Goal: Information Seeking & Learning: Learn about a topic

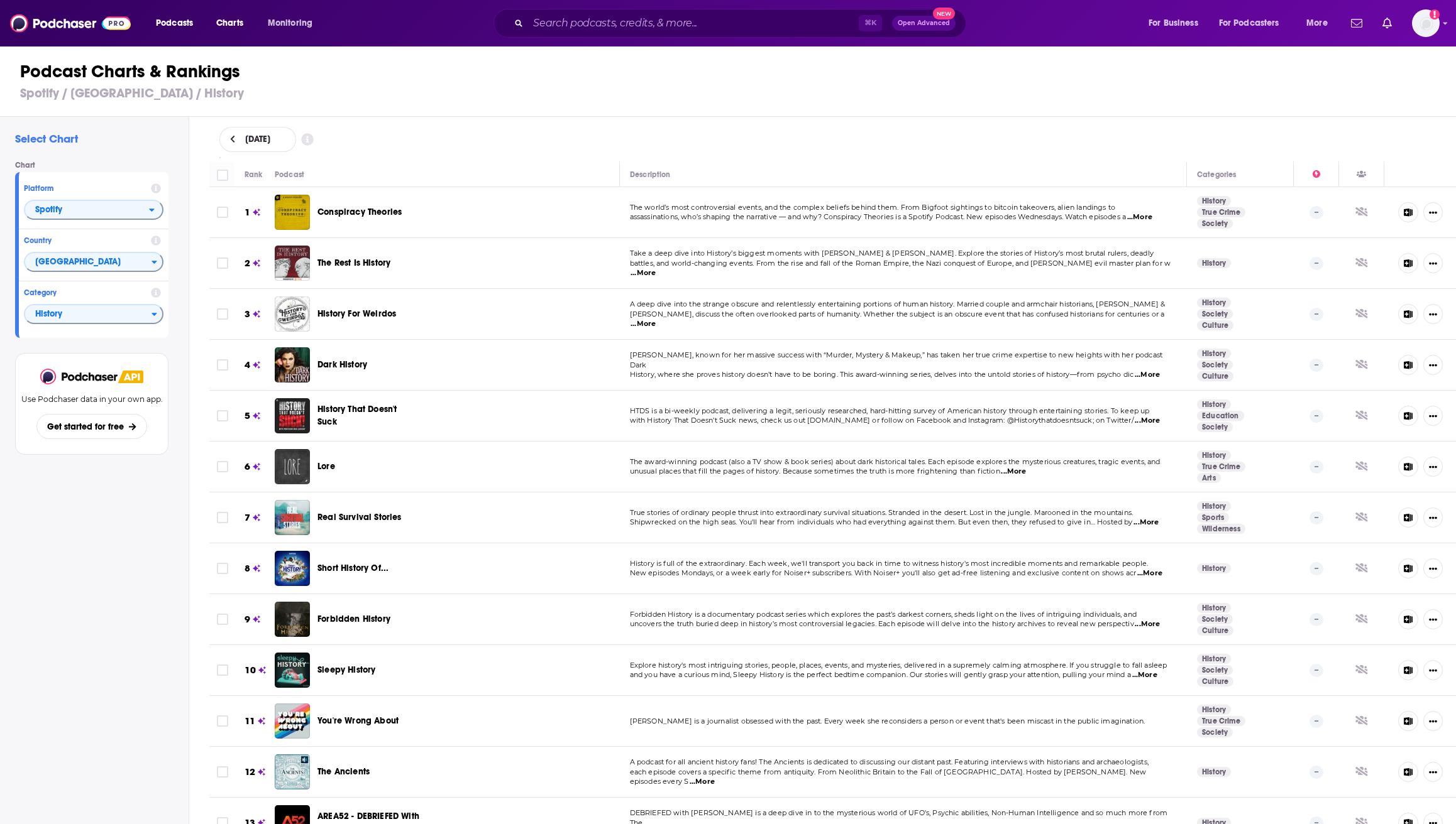
click at [574, 23] on input "Search podcasts, credits, & more..." at bounding box center [693, 23] width 330 height 20
click at [590, 23] on input "Search podcasts, credits, & more..." at bounding box center [693, 23] width 330 height 20
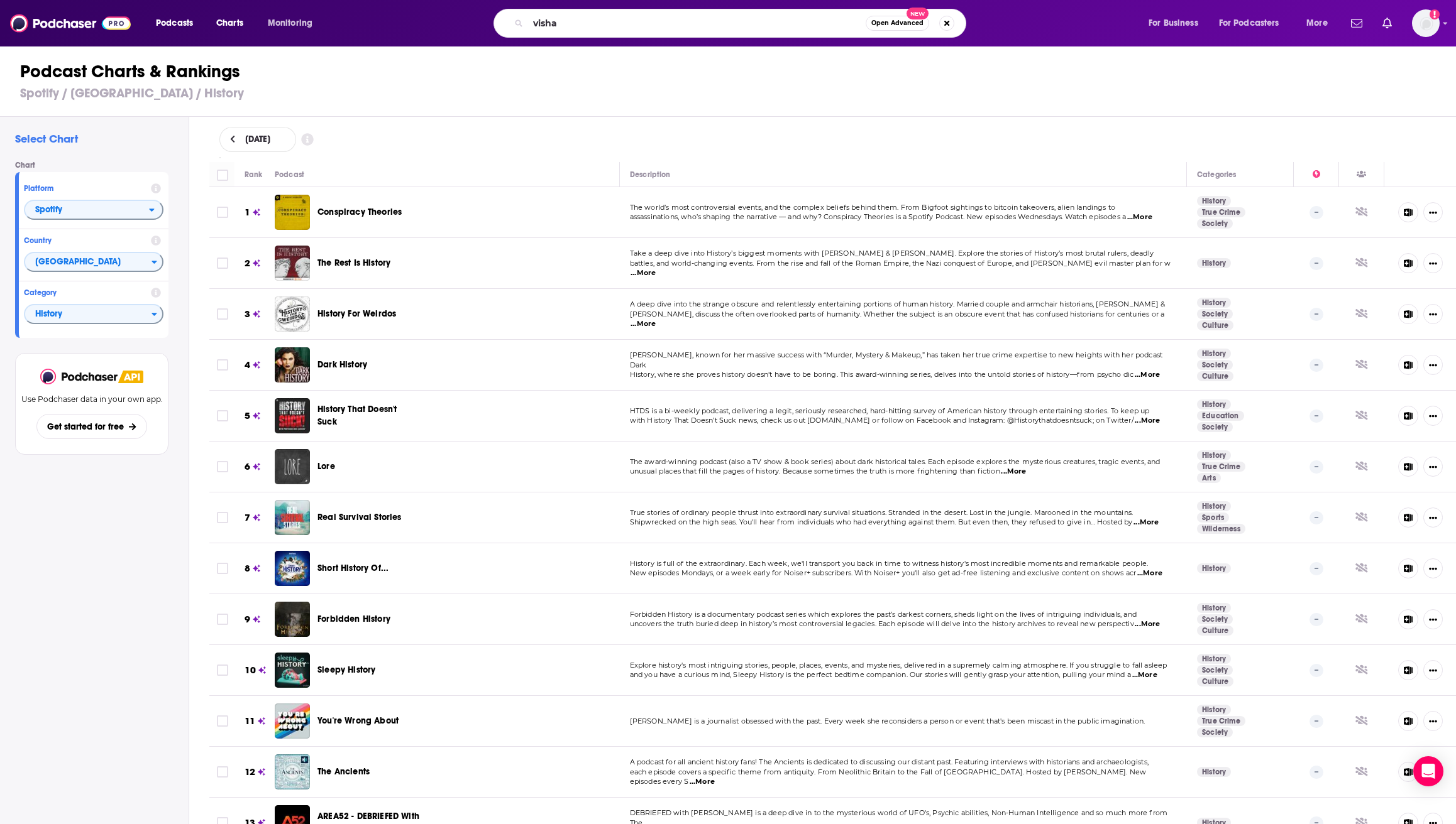
type input "vishal"
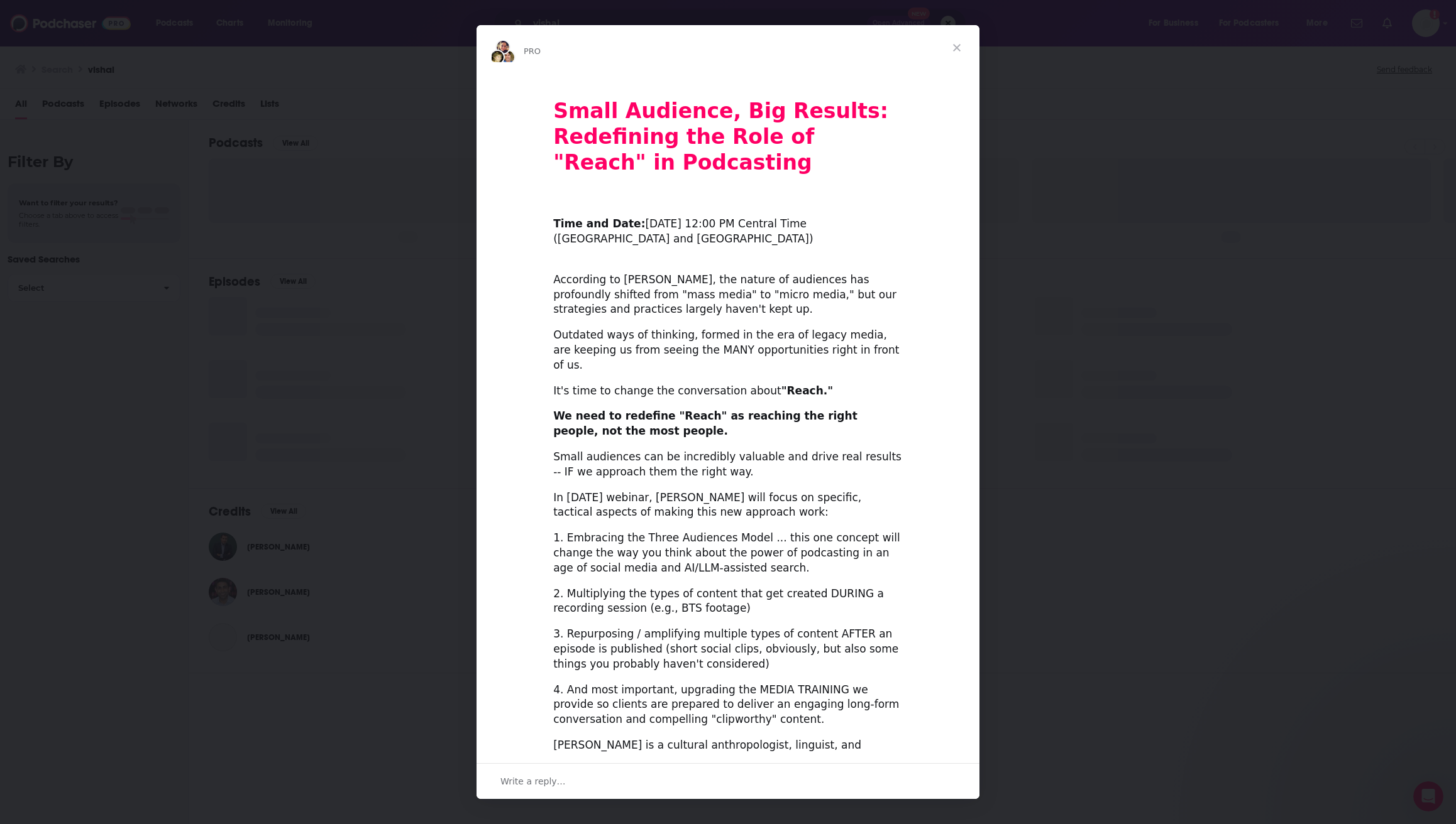
click at [959, 47] on span "Close" at bounding box center [957, 48] width 45 height 45
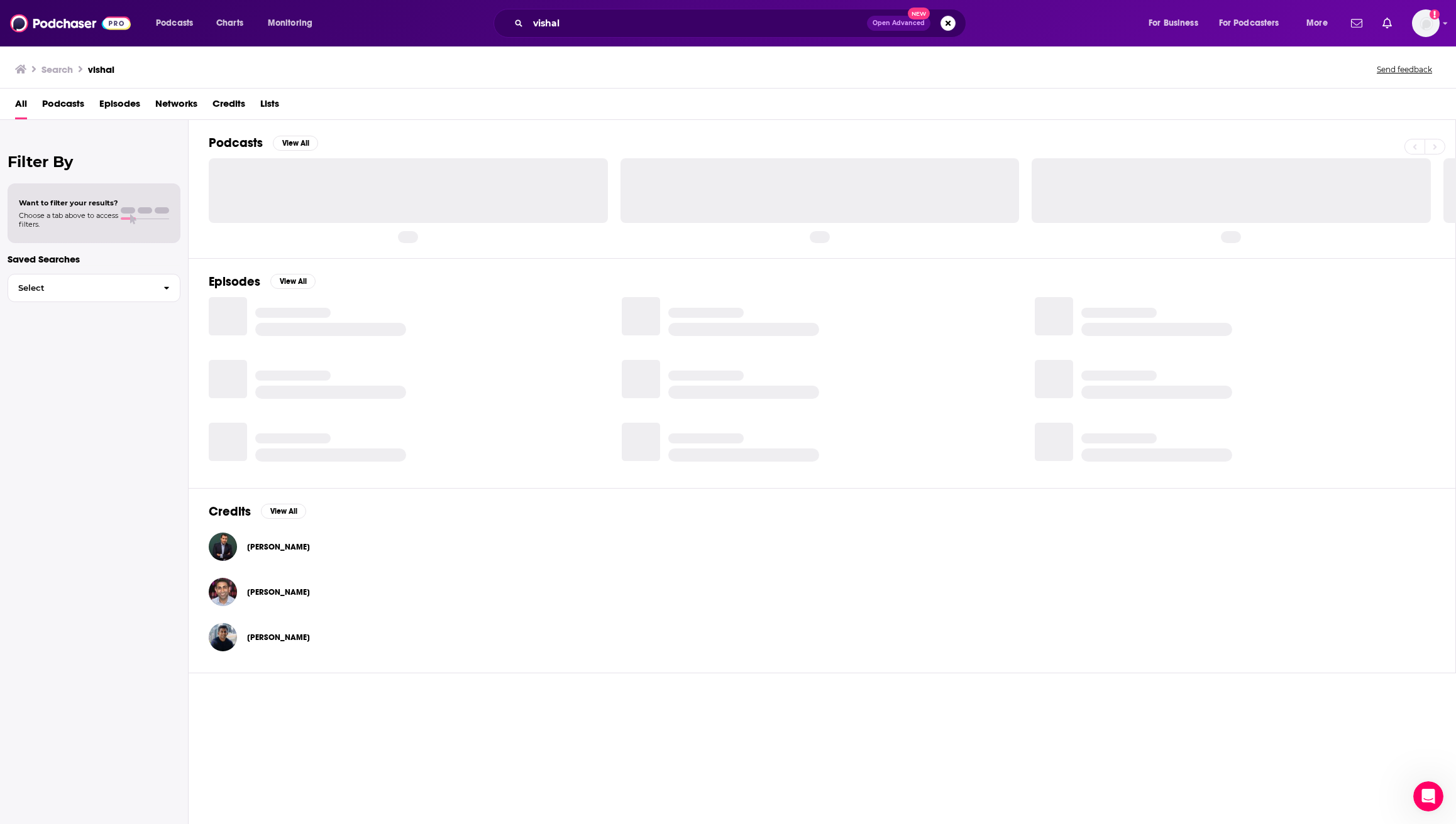
click at [45, 99] on span "Podcasts" at bounding box center [62, 106] width 42 height 26
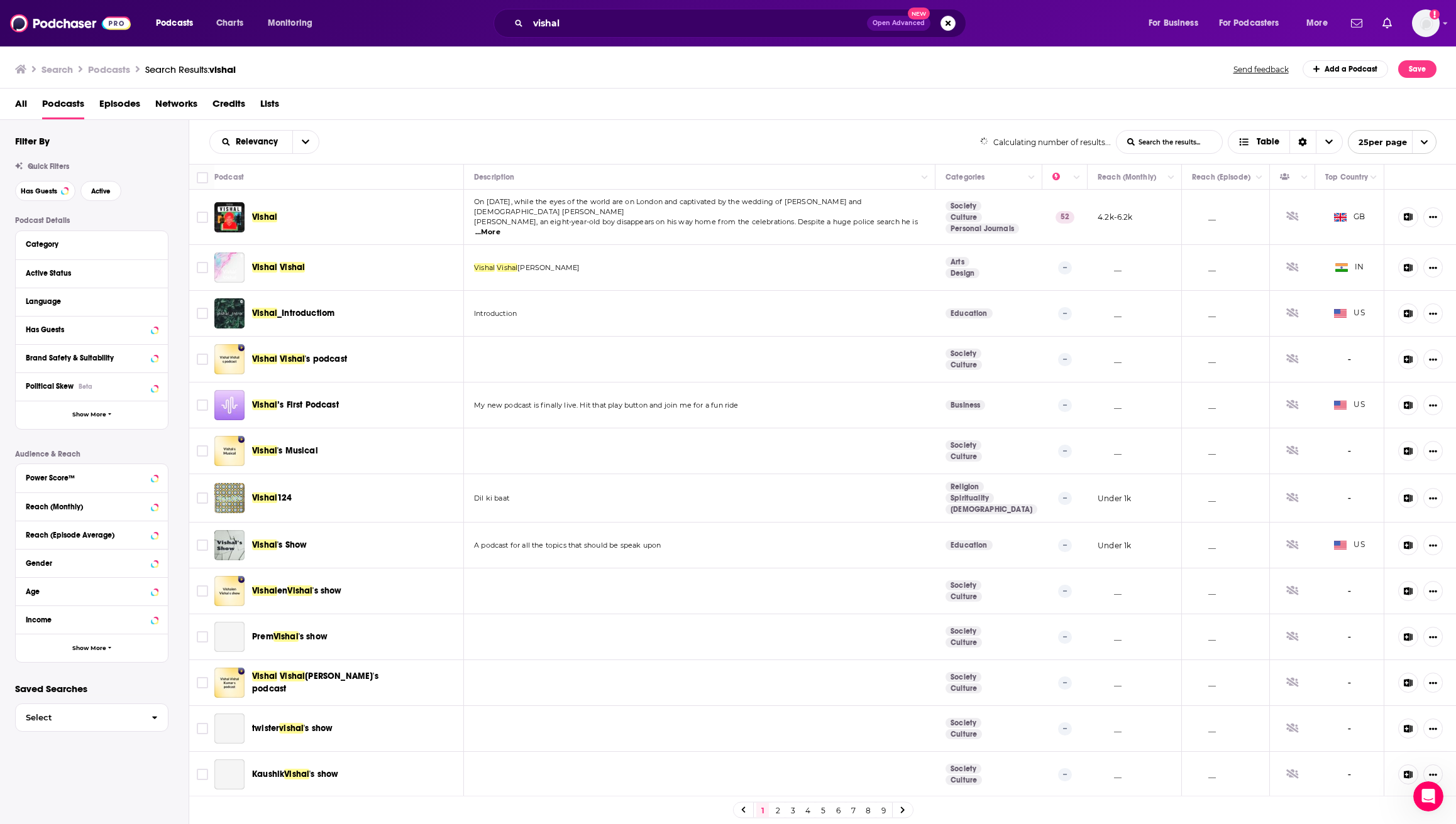
click at [268, 213] on span "Vishal" at bounding box center [265, 217] width 25 height 11
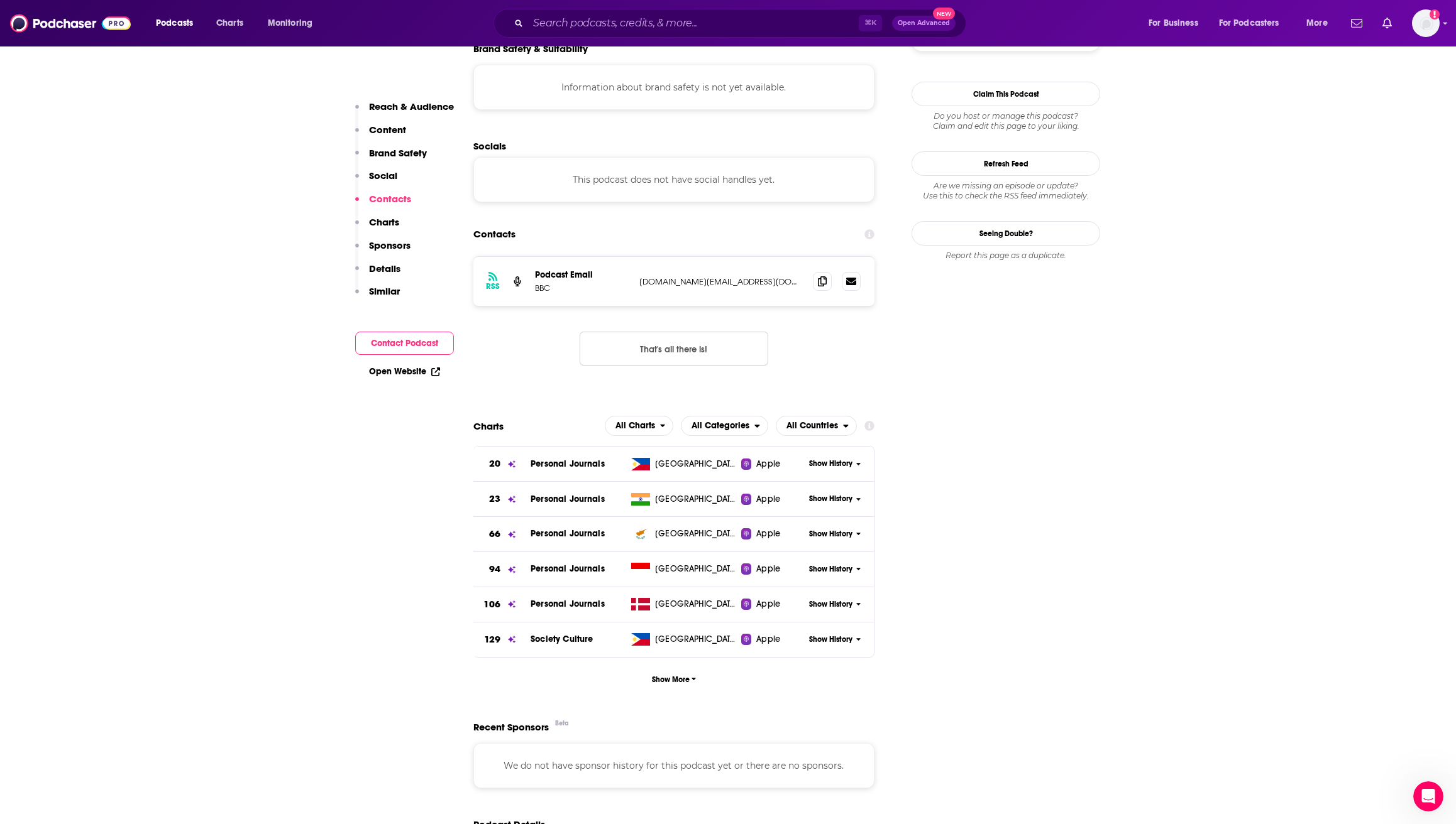
scroll to position [1194, 0]
click at [695, 667] on button "Show More" at bounding box center [673, 678] width 401 height 23
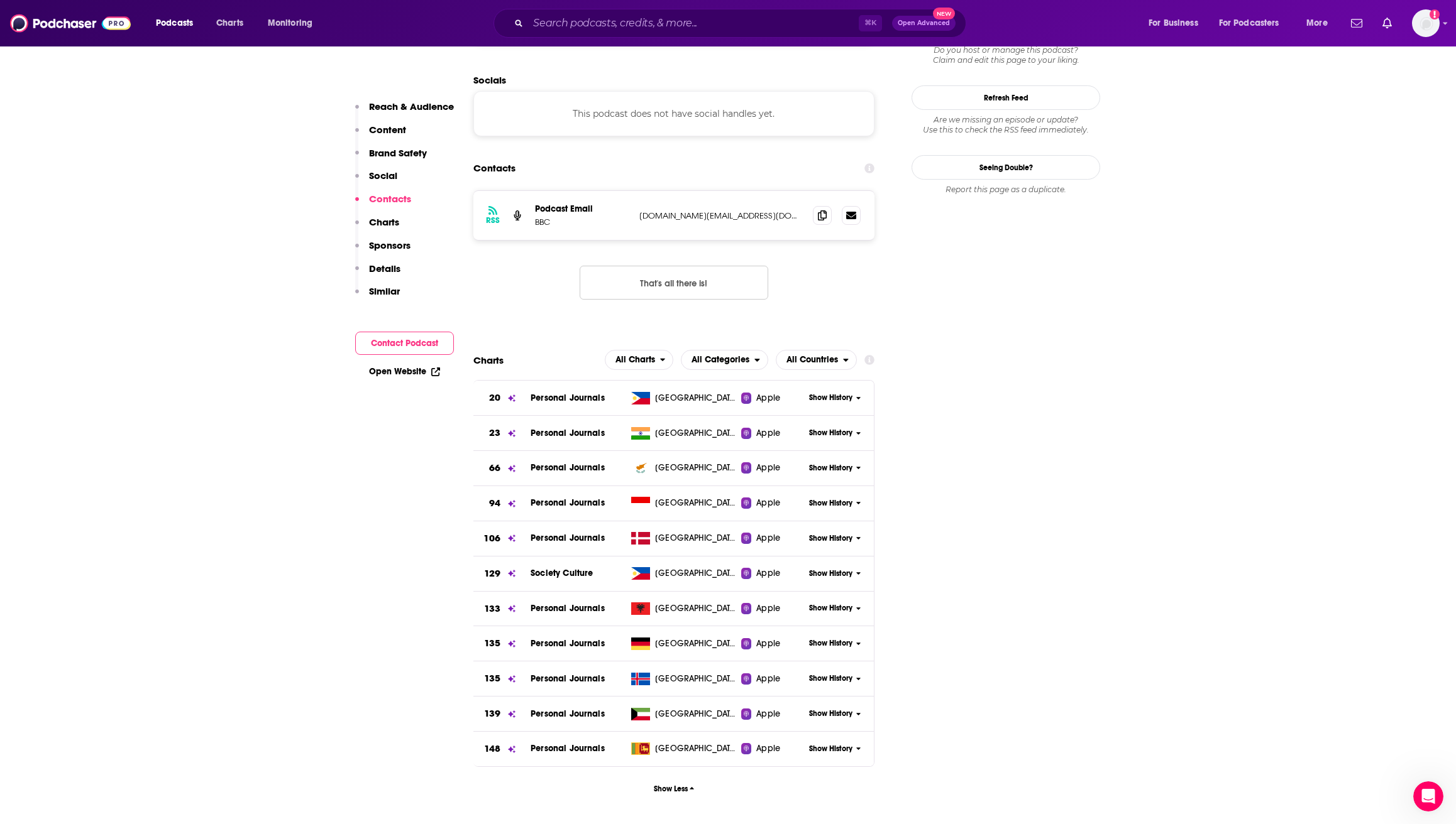
scroll to position [1288, 0]
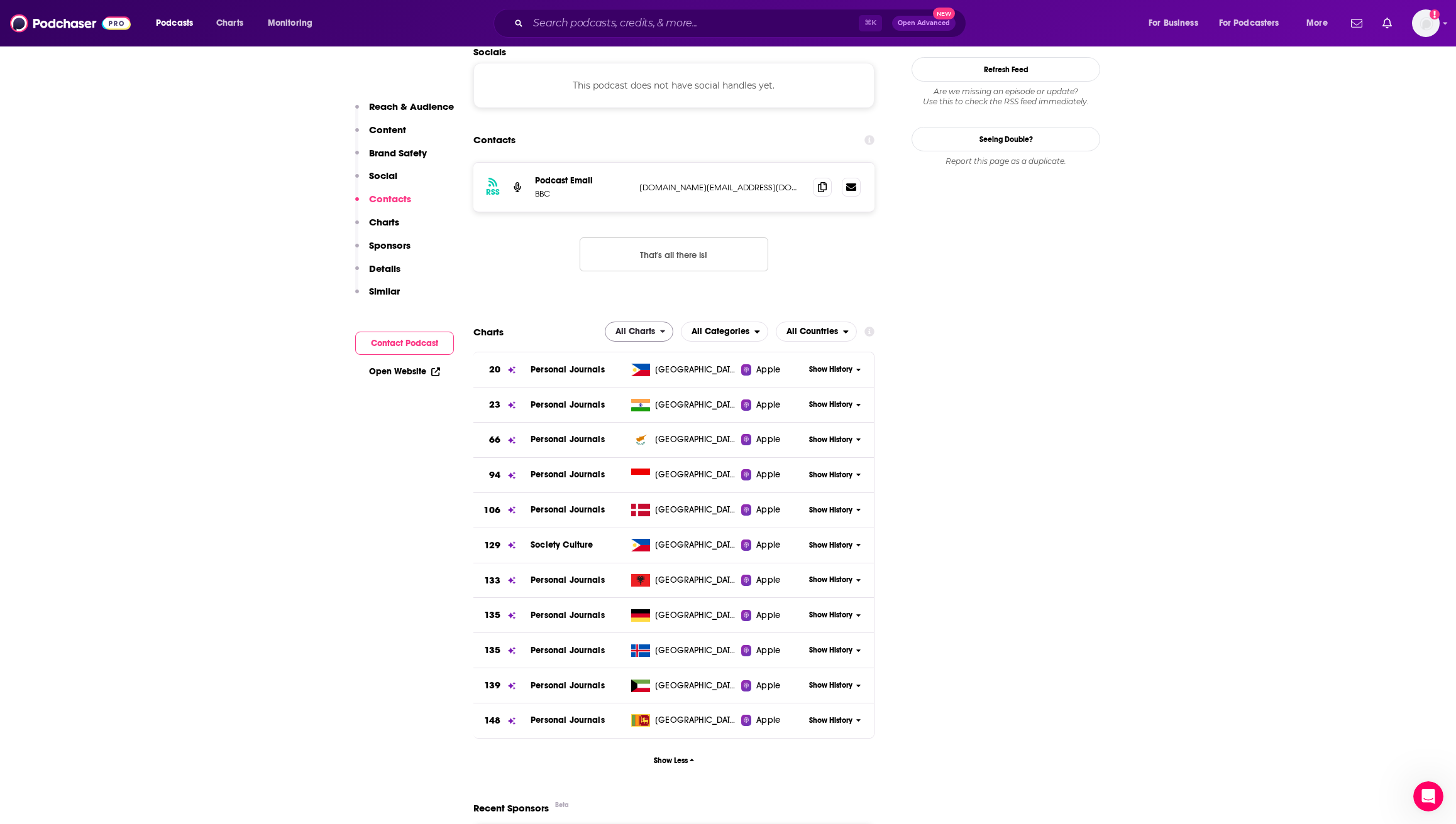
click at [638, 328] on span "All Charts" at bounding box center [636, 332] width 40 height 9
click at [634, 328] on span "All Charts" at bounding box center [636, 332] width 40 height 9
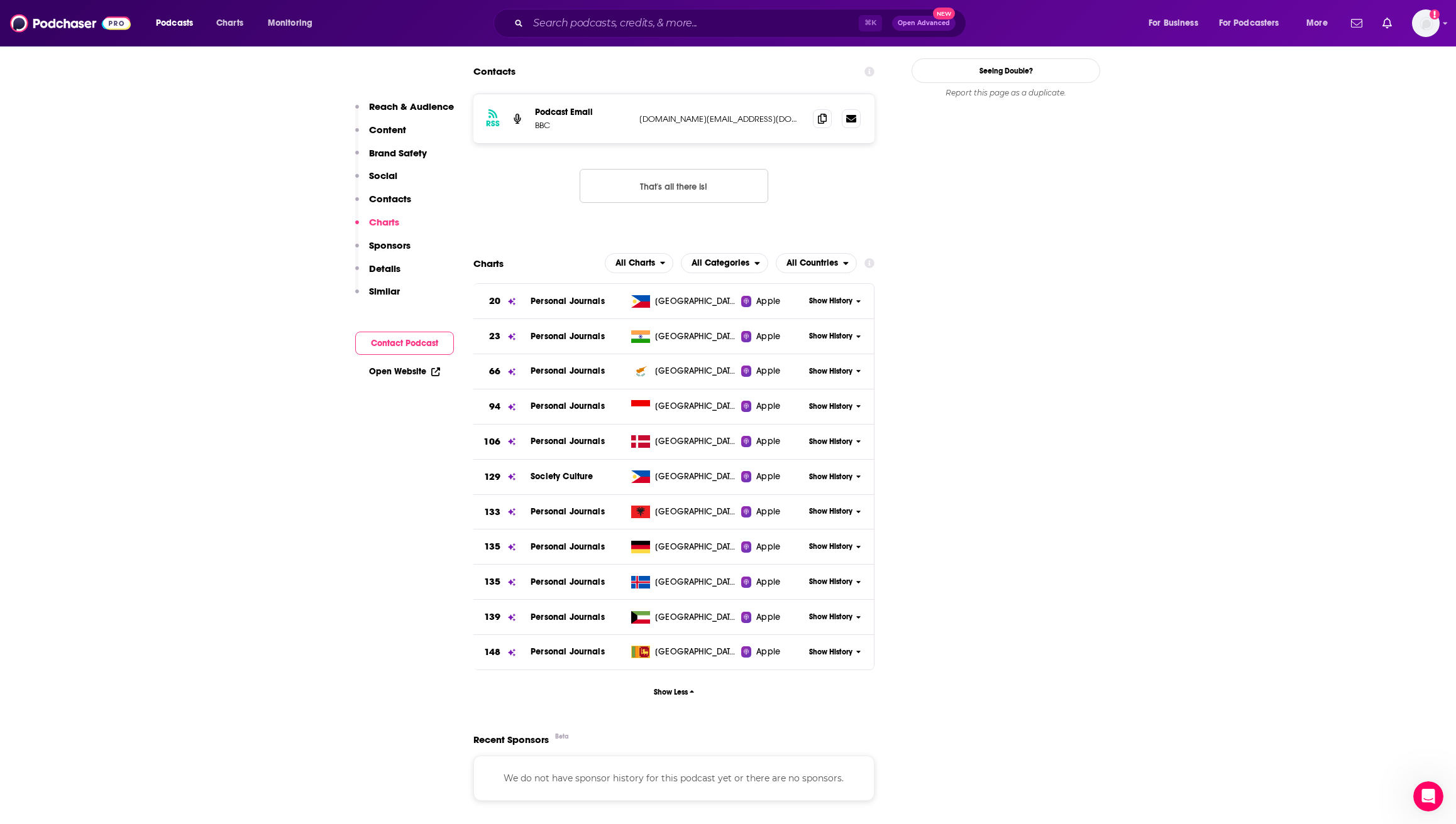
scroll to position [1351, 0]
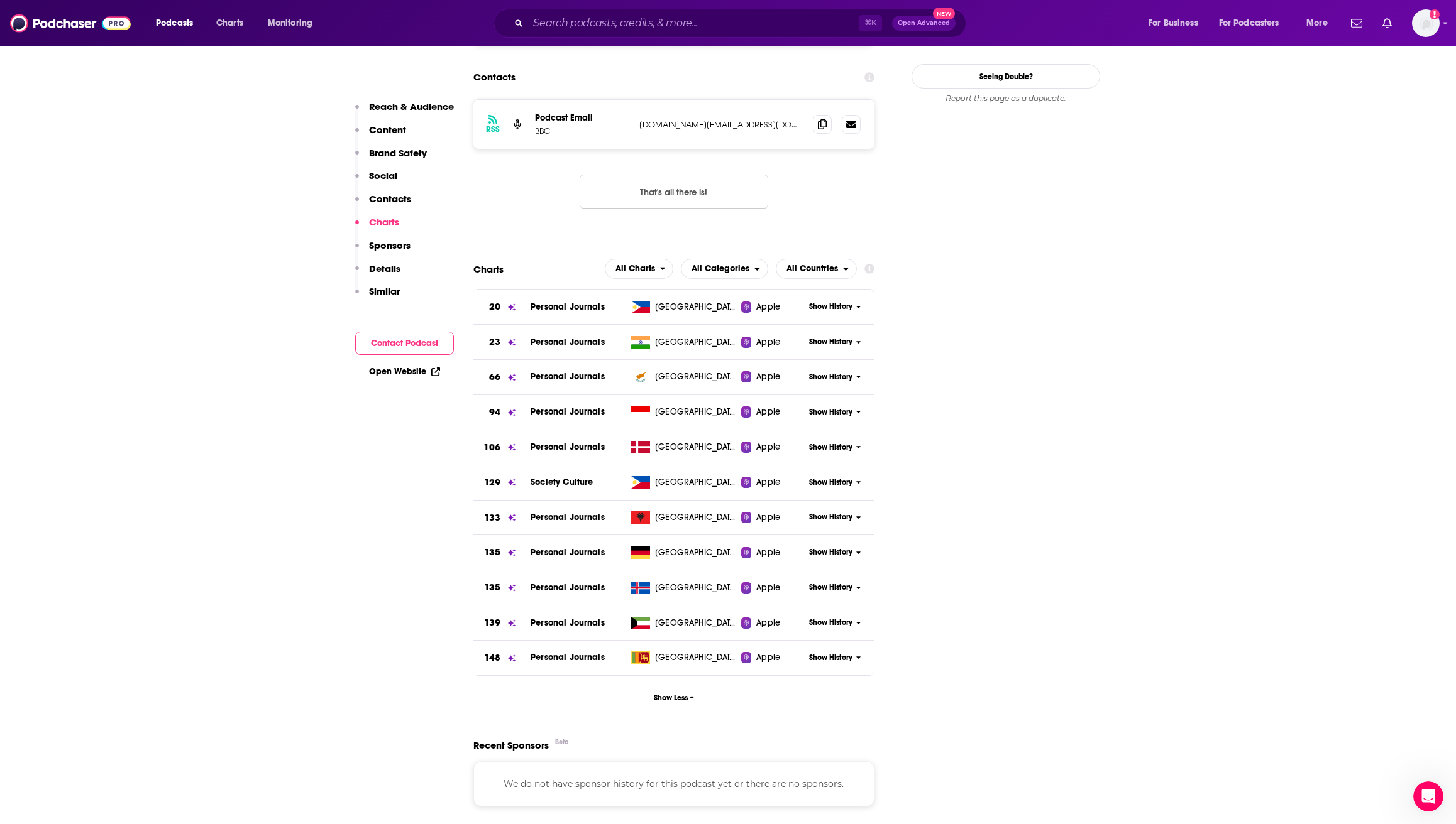
click at [828, 302] on span "Show History" at bounding box center [830, 307] width 43 height 11
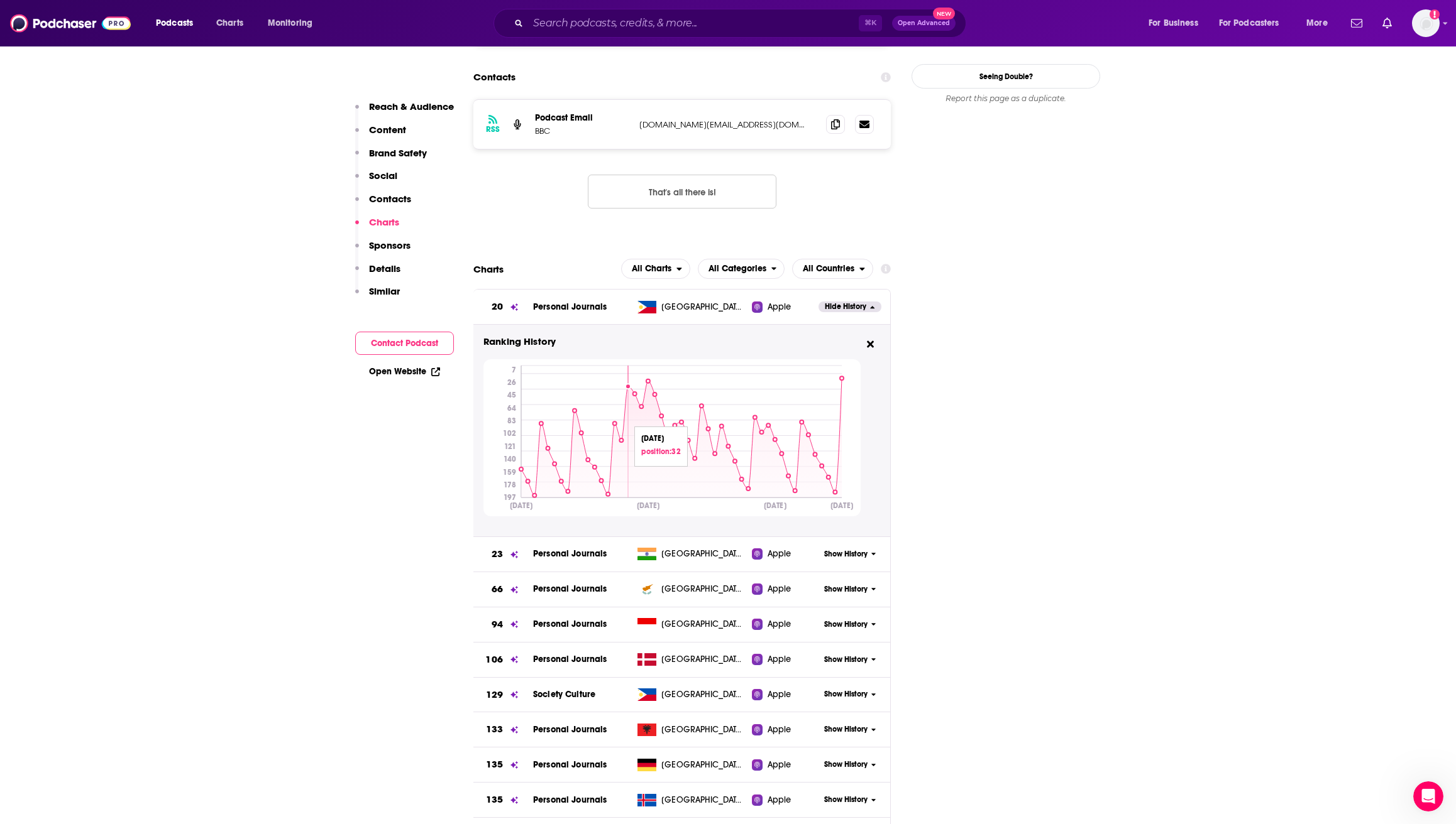
drag, startPoint x: 558, startPoint y: 422, endPoint x: 639, endPoint y: 421, distance: 81.0
click at [642, 421] on icon at bounding box center [681, 438] width 320 height 120
click at [533, 501] on tspan "[DATE]" at bounding box center [521, 506] width 23 height 9
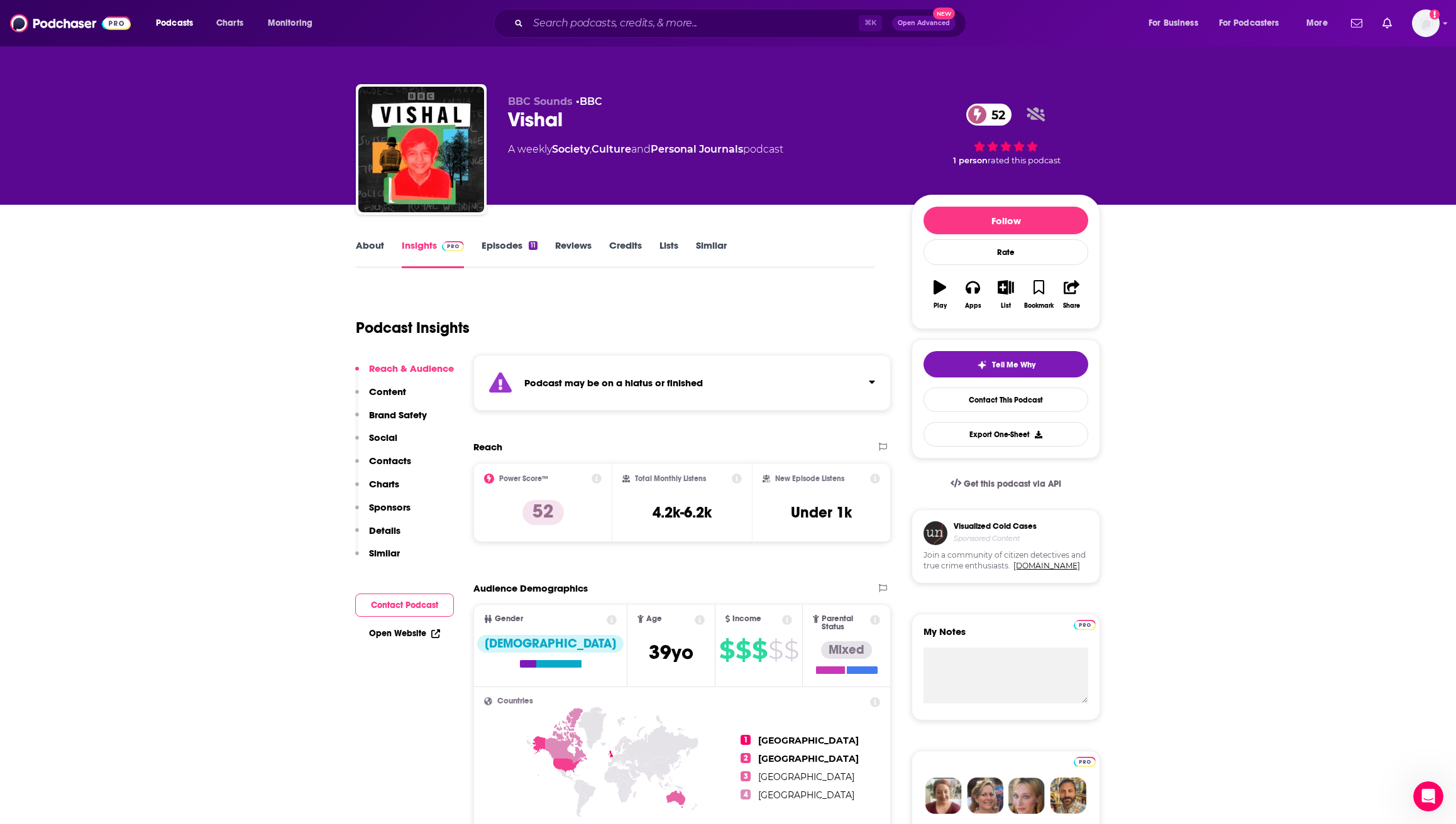
scroll to position [0, 0]
click at [241, 30] on span "Charts" at bounding box center [229, 23] width 27 height 17
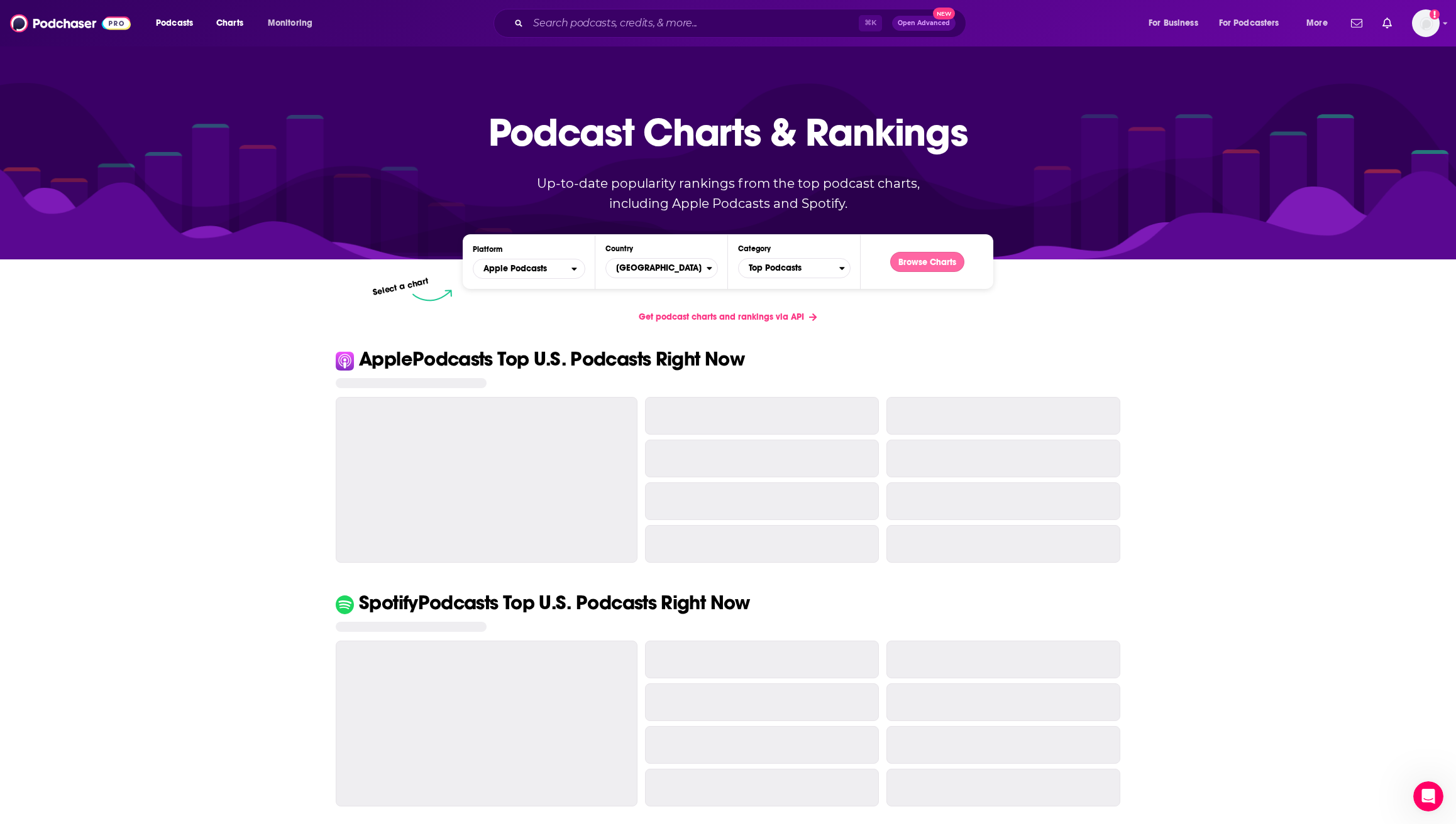
click at [915, 258] on button "Browse Charts" at bounding box center [927, 262] width 74 height 20
